Goal: Find contact information: Find contact information

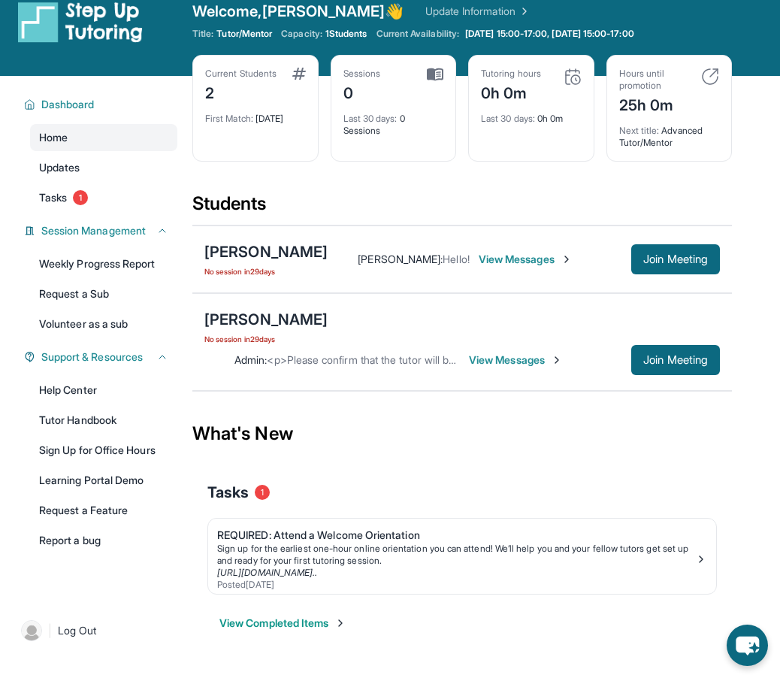
scroll to position [29, 0]
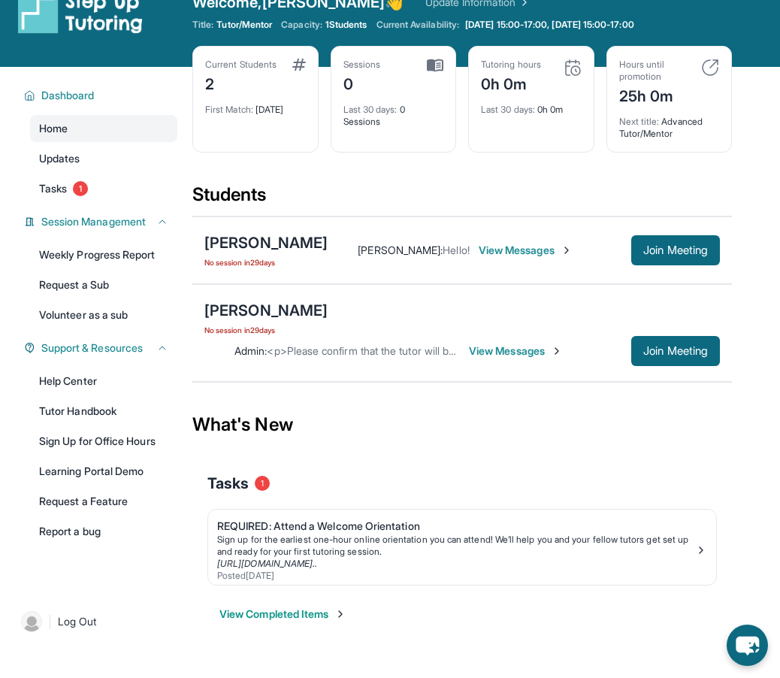
click at [542, 344] on span "View Messages" at bounding box center [516, 351] width 94 height 15
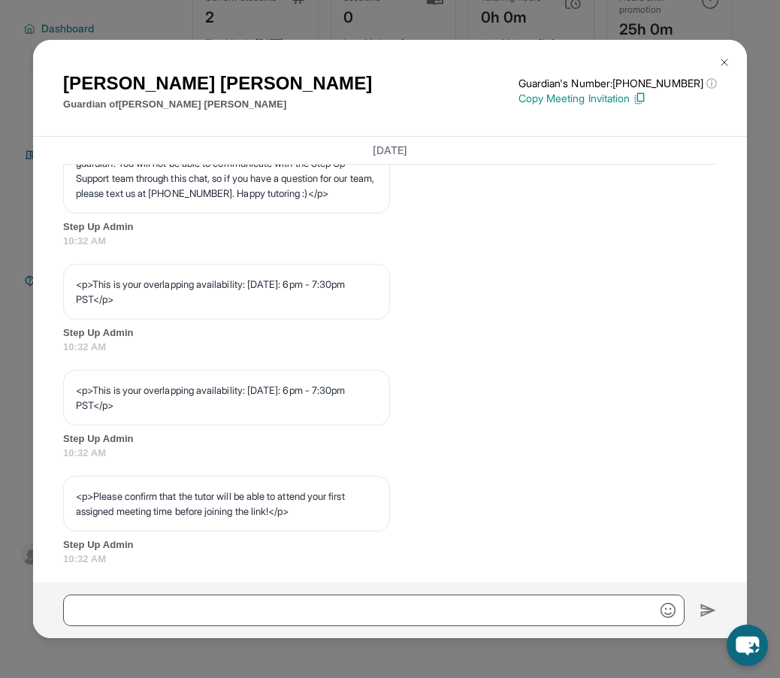
scroll to position [583, 0]
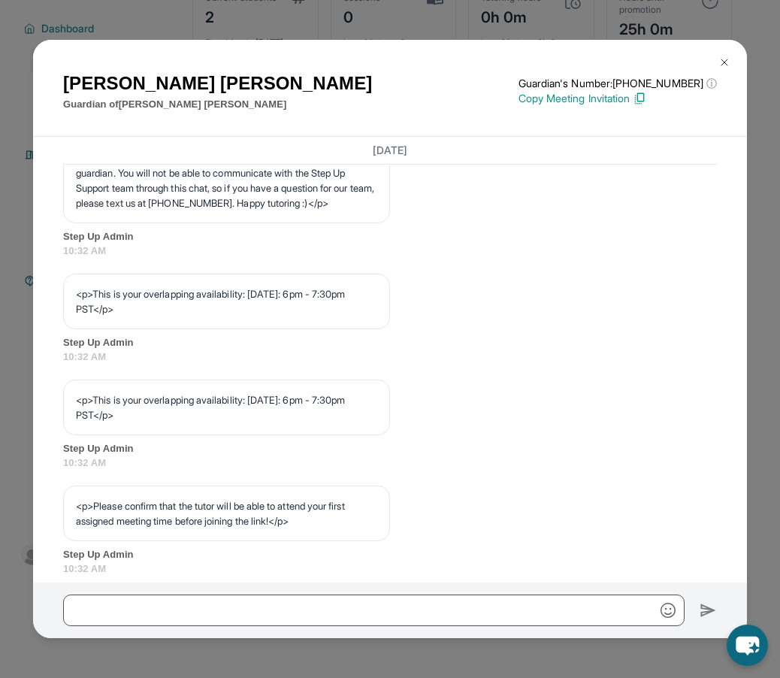
click at [721, 61] on img at bounding box center [725, 62] width 12 height 12
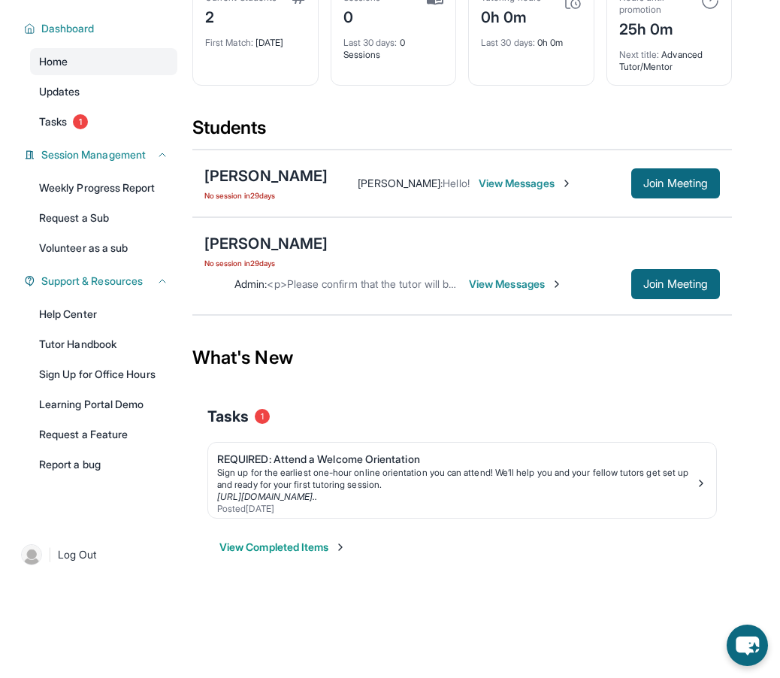
click at [531, 184] on span "View Messages" at bounding box center [526, 183] width 94 height 15
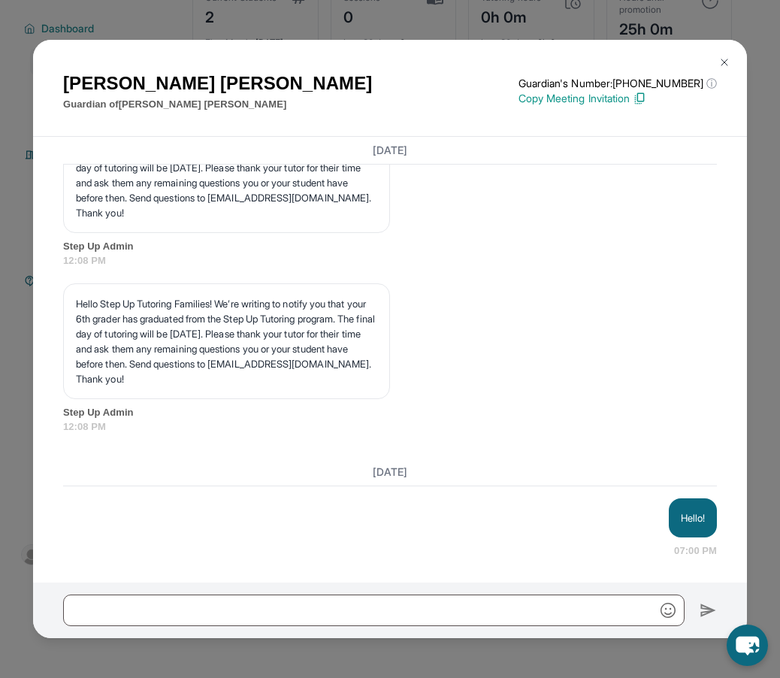
scroll to position [1301, 0]
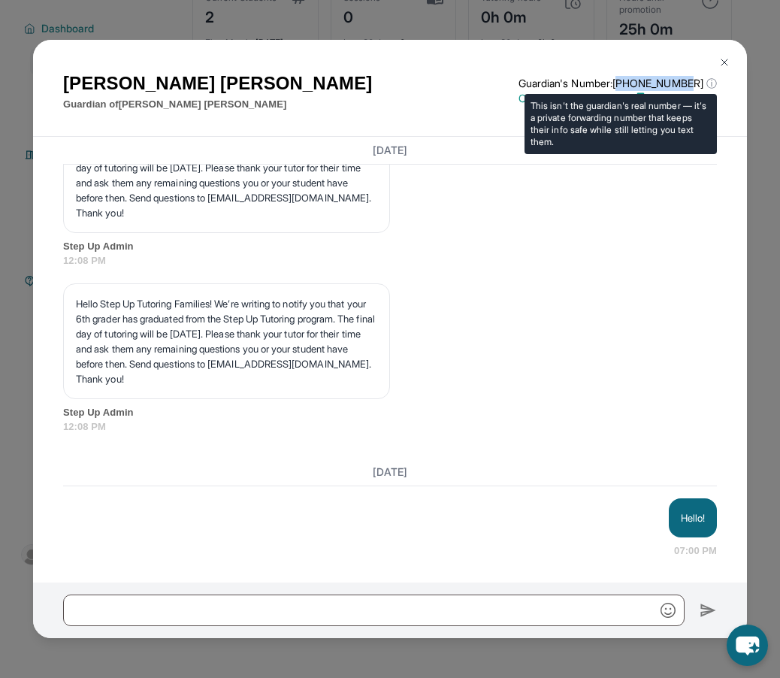
drag, startPoint x: 644, startPoint y: 82, endPoint x: 701, endPoint y: 86, distance: 57.3
click at [701, 86] on p "Guardian's Number: [PHONE_NUMBER] ⓘ" at bounding box center [618, 83] width 198 height 15
copy p "1213788161"
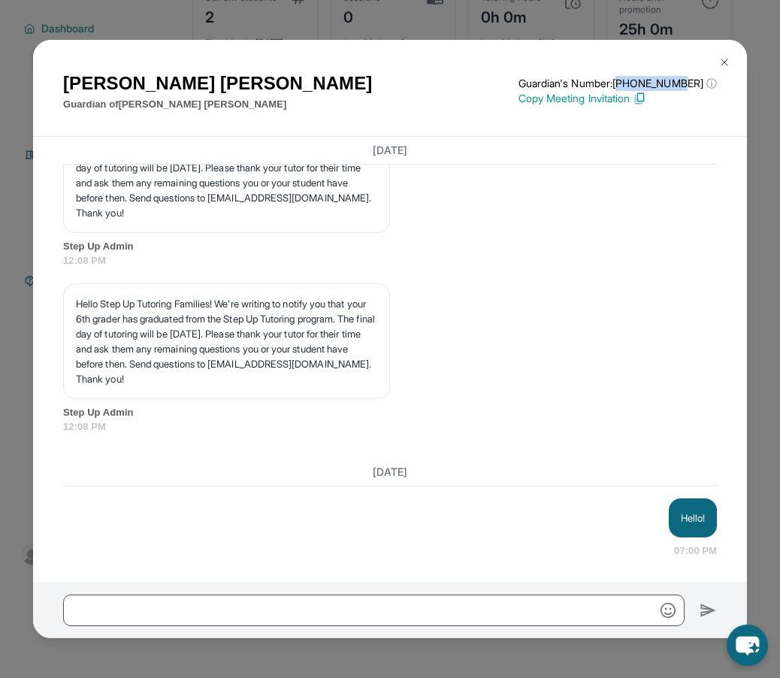
click at [728, 60] on img at bounding box center [725, 62] width 12 height 12
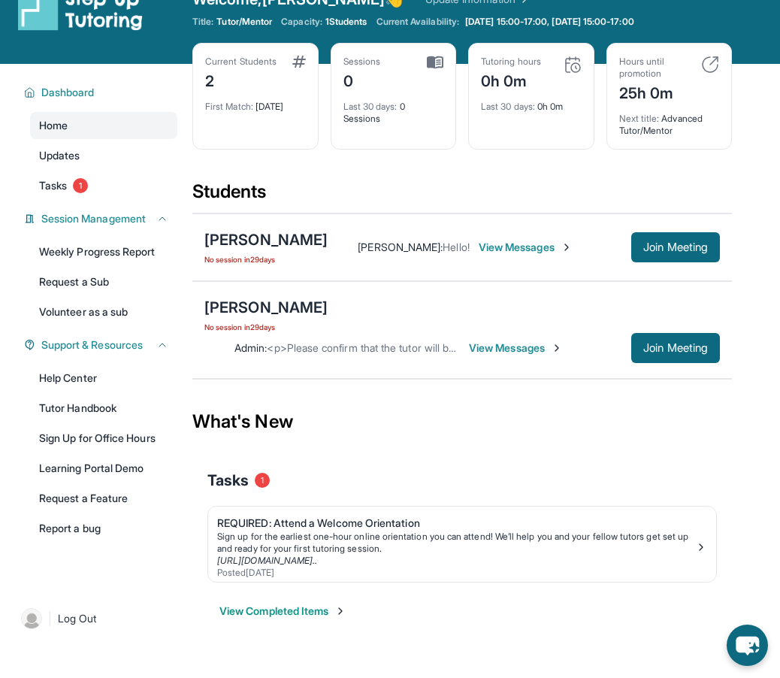
scroll to position [32, 0]
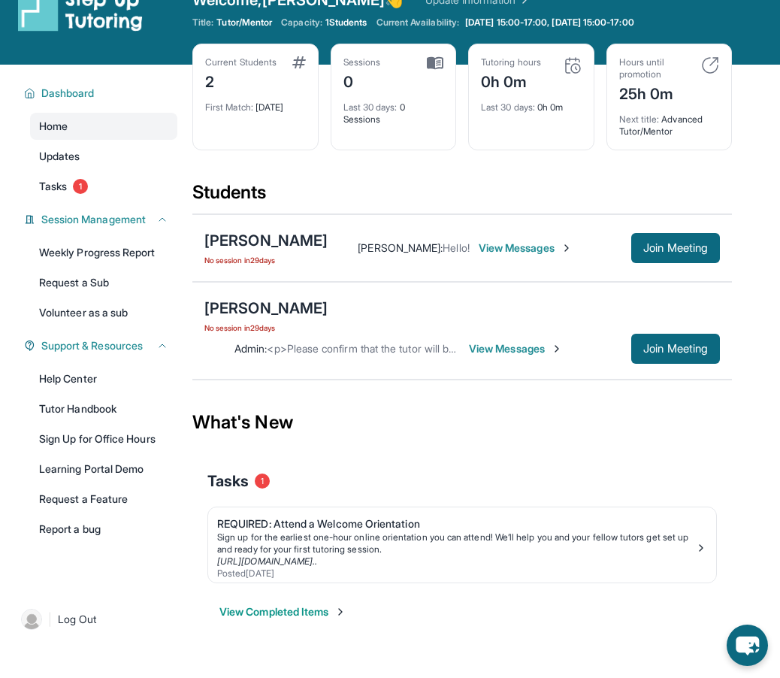
drag, startPoint x: 574, startPoint y: 223, endPoint x: 590, endPoint y: 268, distance: 47.3
click at [590, 268] on div "[PERSON_NAME] No session [DATE] [PERSON_NAME] : Hello! View Messages Join Meeti…" at bounding box center [462, 248] width 540 height 68
click at [554, 242] on span "View Messages" at bounding box center [526, 248] width 94 height 15
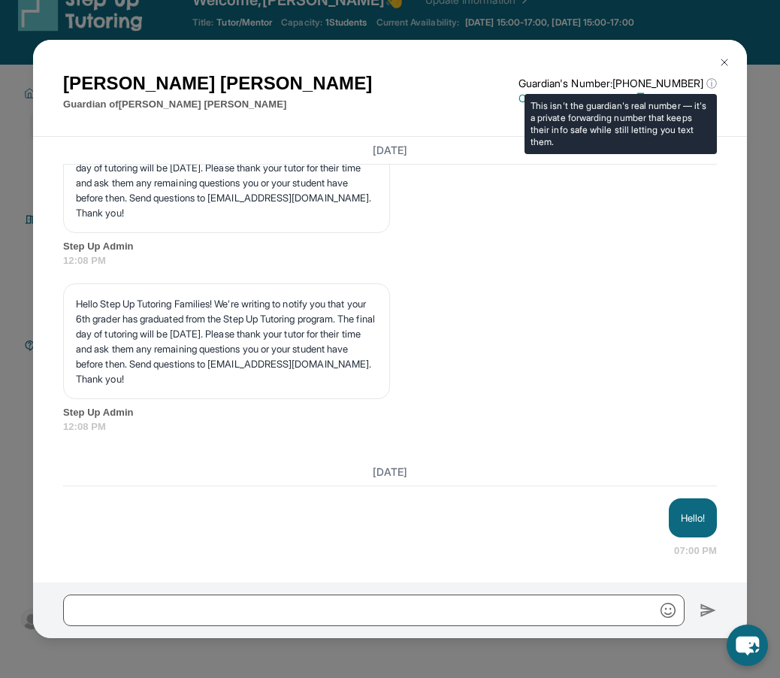
click at [670, 89] on p "Guardian's Number: [PHONE_NUMBER] ⓘ" at bounding box center [618, 83] width 198 height 15
click at [708, 83] on span "ⓘ" at bounding box center [712, 83] width 11 height 15
click at [709, 83] on span "ⓘ" at bounding box center [712, 83] width 11 height 15
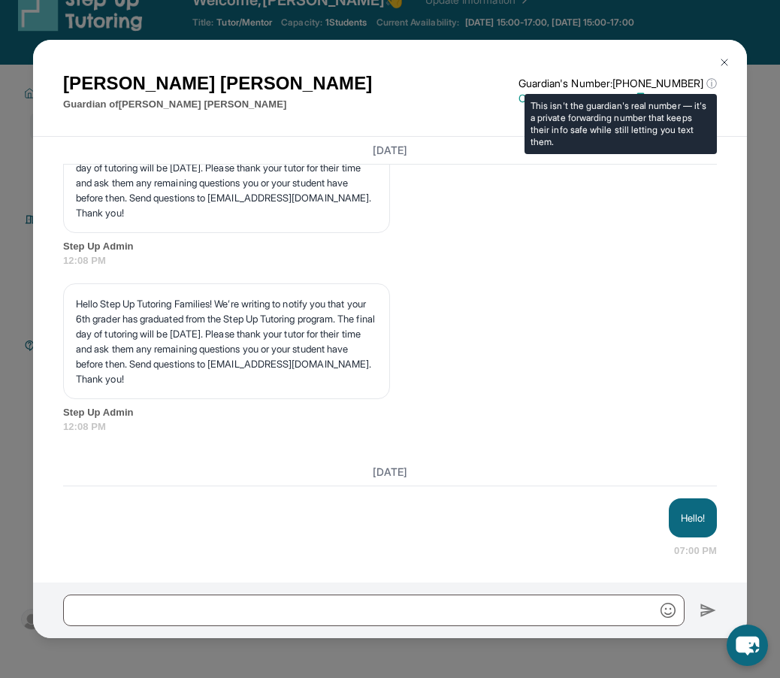
click at [678, 83] on p "Guardian's Number: [PHONE_NUMBER] ⓘ" at bounding box center [618, 83] width 198 height 15
drag, startPoint x: 647, startPoint y: 83, endPoint x: 709, endPoint y: 83, distance: 62.4
click at [709, 83] on p "Guardian's Number: [PHONE_NUMBER] ⓘ" at bounding box center [618, 83] width 198 height 15
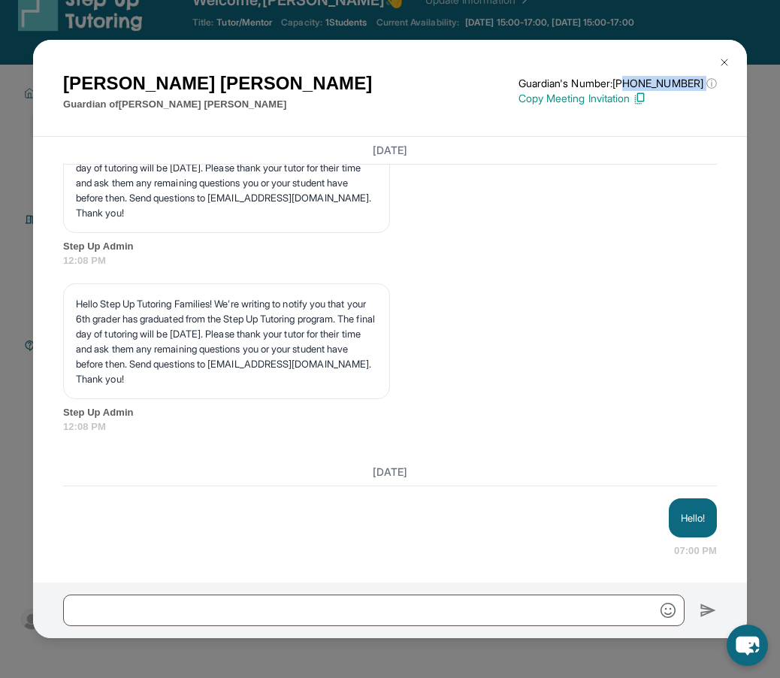
copy p "2137881611"
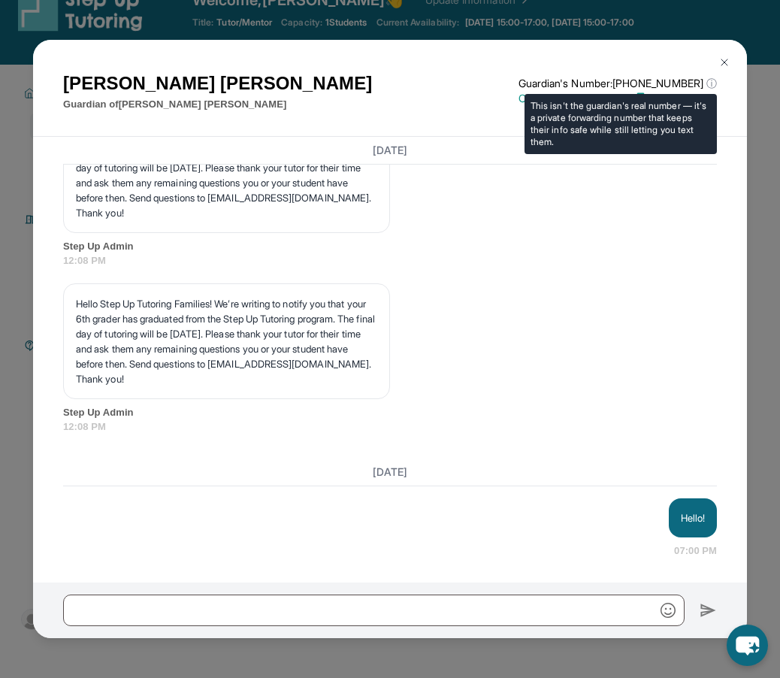
click at [643, 77] on p "Guardian's Number: [PHONE_NUMBER] ⓘ" at bounding box center [618, 83] width 198 height 15
drag, startPoint x: 645, startPoint y: 80, endPoint x: 702, endPoint y: 86, distance: 57.4
click at [702, 86] on p "Guardian's Number: [PHONE_NUMBER] ⓘ" at bounding box center [618, 83] width 198 height 15
drag, startPoint x: 702, startPoint y: 86, endPoint x: 643, endPoint y: 86, distance: 59.4
click at [643, 86] on p "Guardian's Number: [PHONE_NUMBER] ⓘ" at bounding box center [618, 83] width 198 height 15
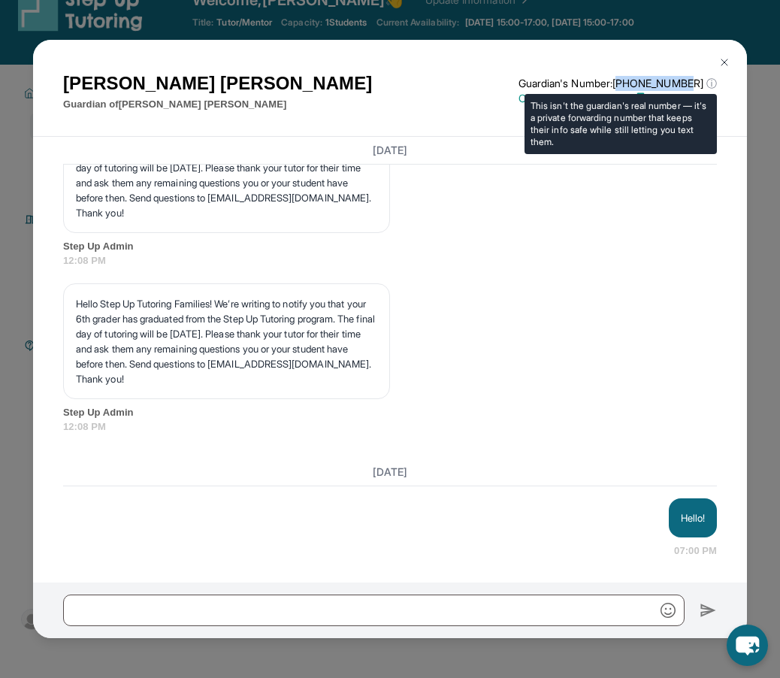
copy p "12137881611"
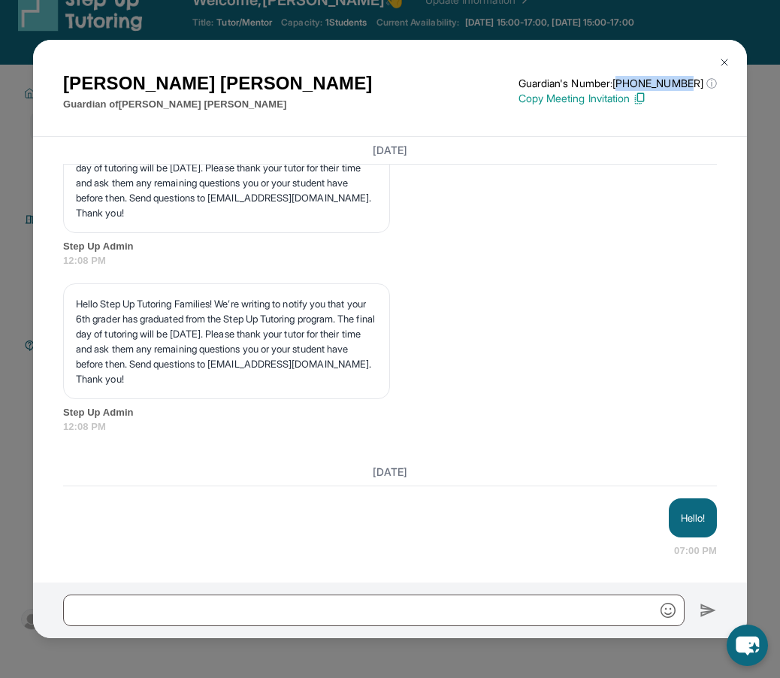
click at [725, 59] on img at bounding box center [725, 62] width 12 height 12
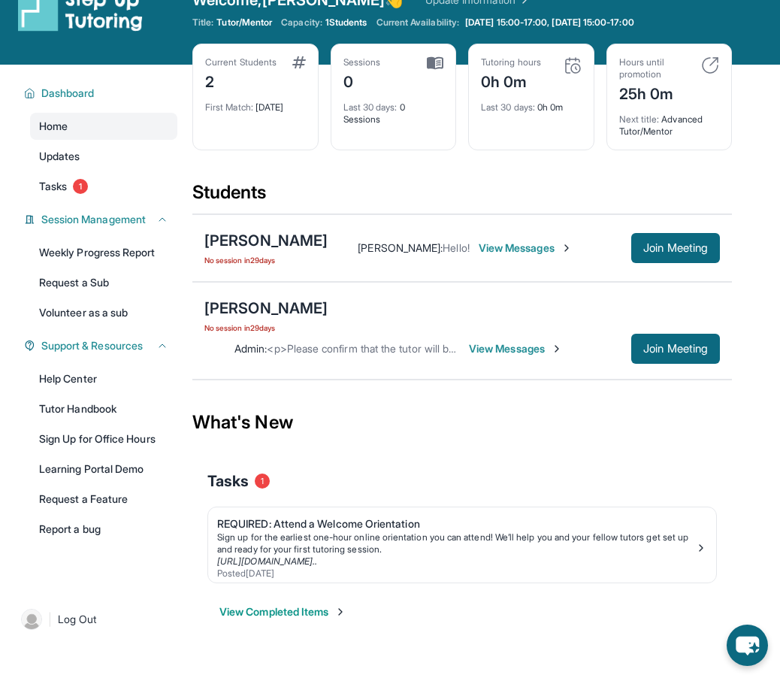
click at [556, 348] on img at bounding box center [557, 349] width 12 height 12
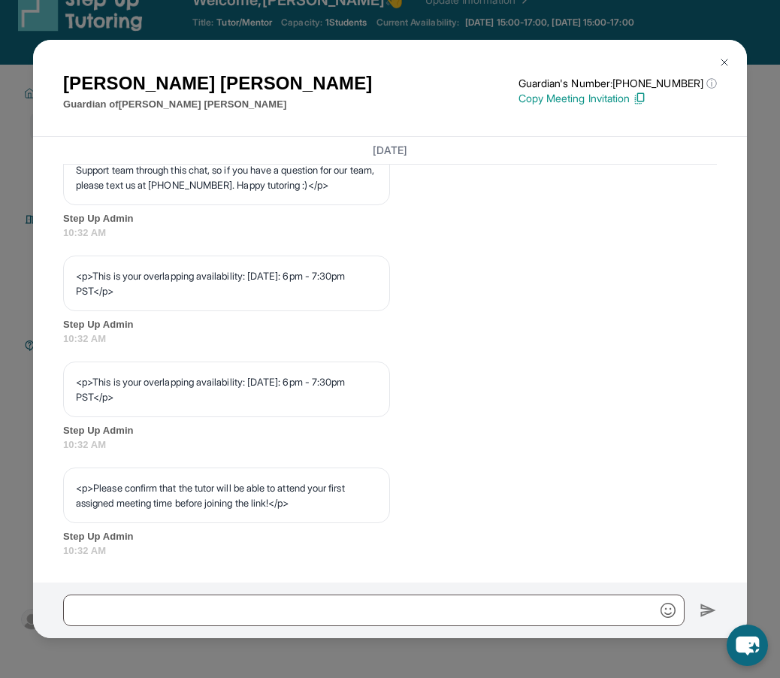
scroll to position [645, 0]
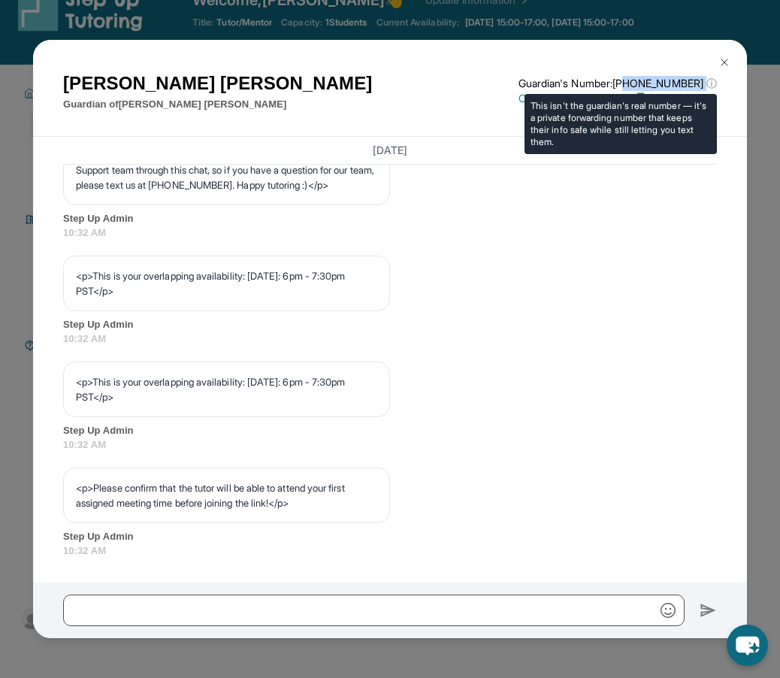
drag, startPoint x: 640, startPoint y: 83, endPoint x: 706, endPoint y: 86, distance: 65.5
click at [706, 86] on p "Guardian's Number: [PHONE_NUMBER] ⓘ" at bounding box center [618, 83] width 198 height 15
copy p "4248428619"
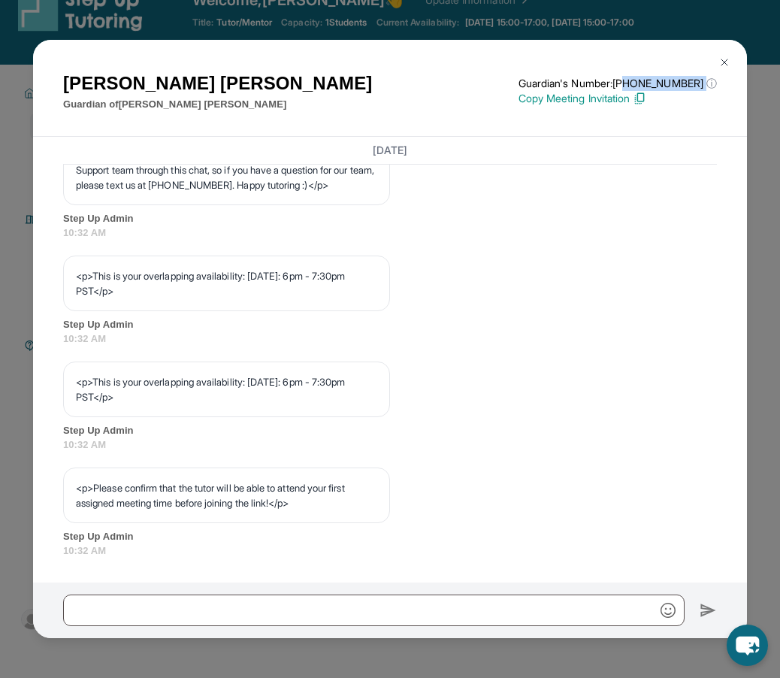
click at [721, 57] on img at bounding box center [725, 62] width 12 height 12
